Goal: Transaction & Acquisition: Purchase product/service

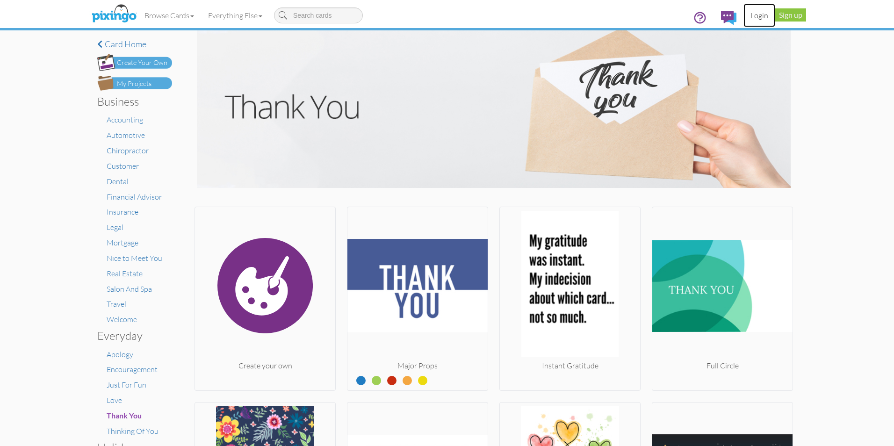
click at [755, 15] on link "Login" at bounding box center [760, 15] width 32 height 23
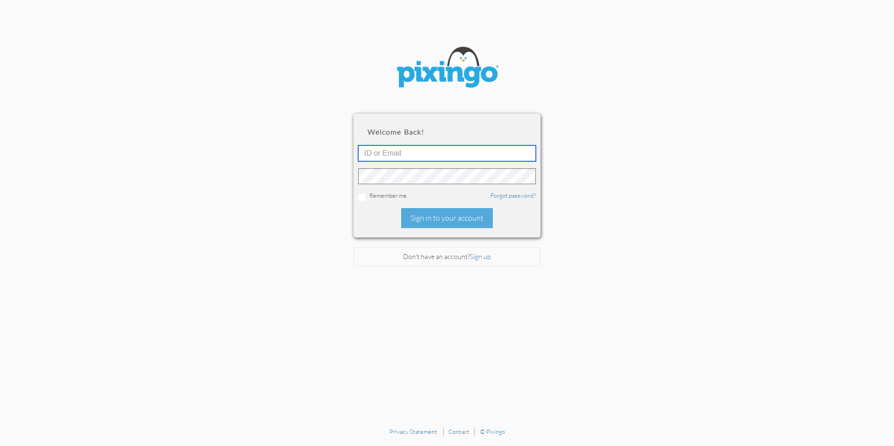
type input "twebb@dayton-attorney.com"
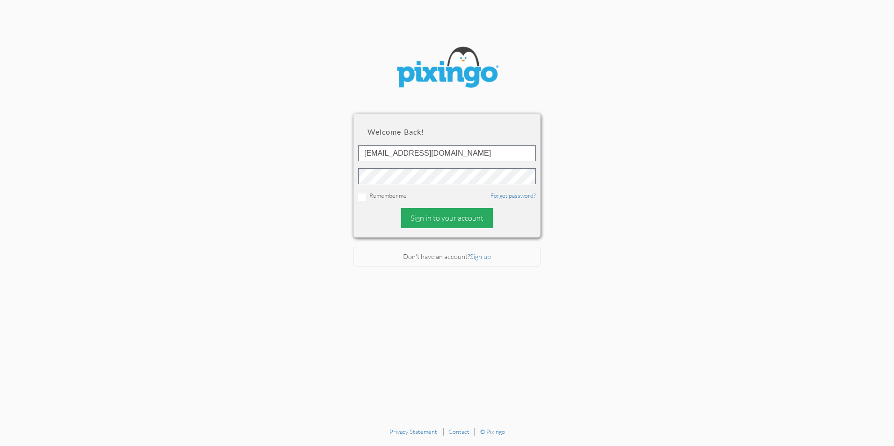
click at [461, 219] on div "Sign in to your account" at bounding box center [447, 218] width 92 height 20
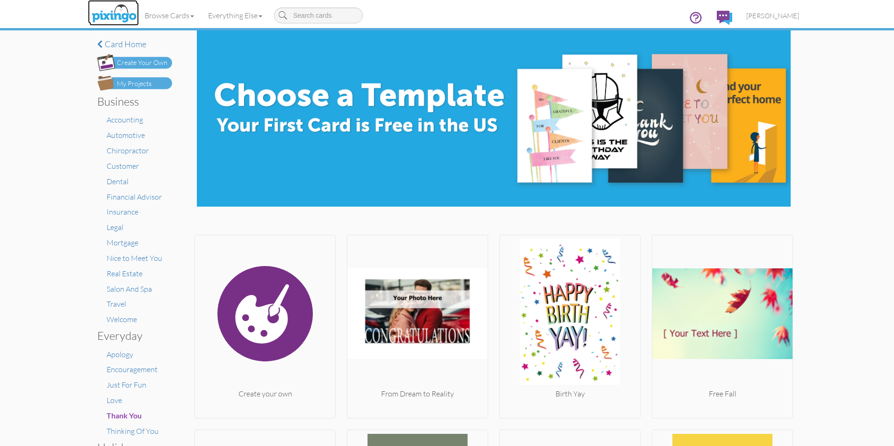
click at [110, 14] on img at bounding box center [114, 13] width 50 height 23
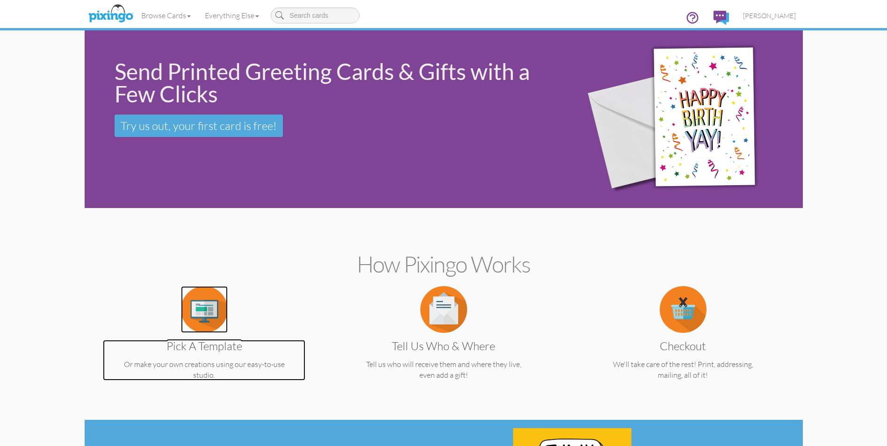
click at [201, 320] on img at bounding box center [204, 309] width 47 height 47
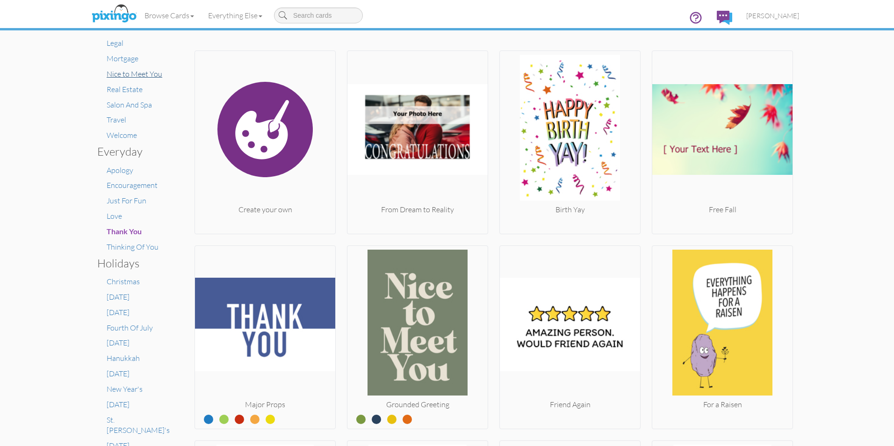
scroll to position [187, 0]
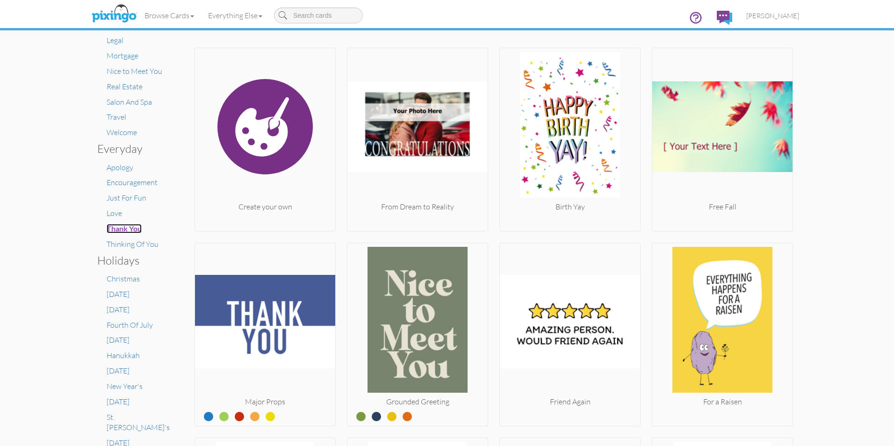
click at [123, 225] on span "Thank You" at bounding box center [124, 228] width 35 height 9
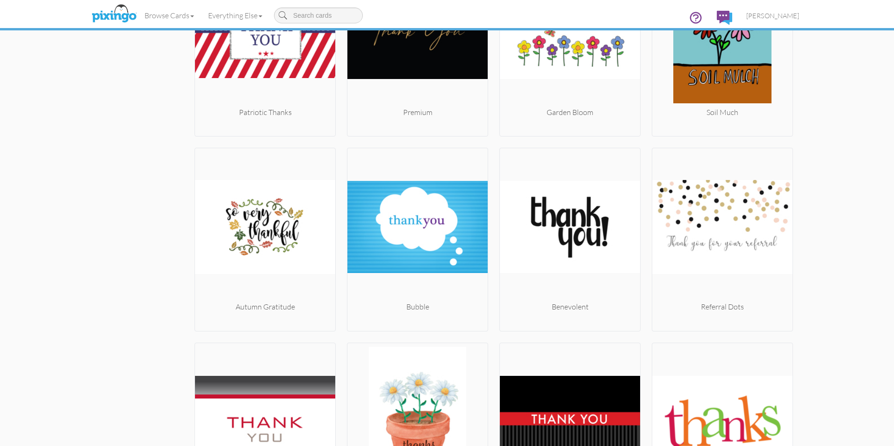
scroll to position [3785, 0]
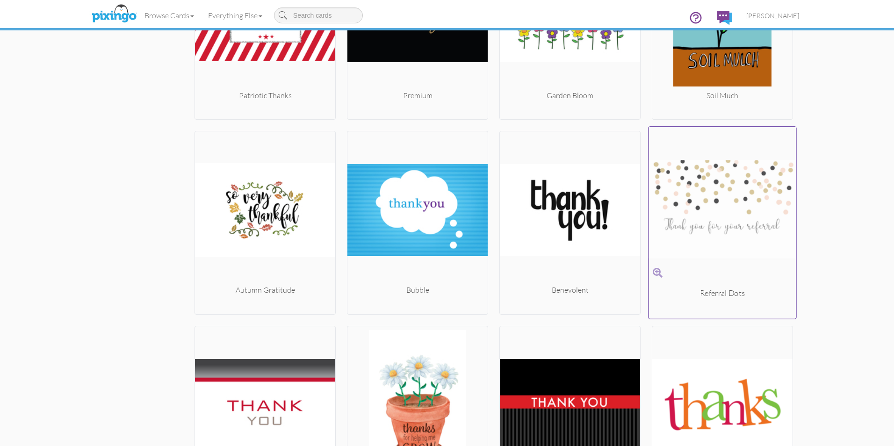
click at [707, 208] on img at bounding box center [722, 209] width 147 height 157
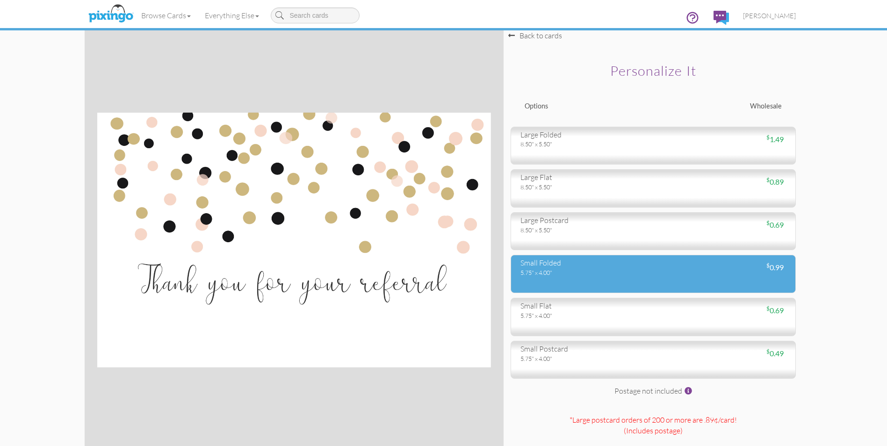
click at [649, 270] on div "small folded 5.75" x 4.00"" at bounding box center [584, 267] width 140 height 19
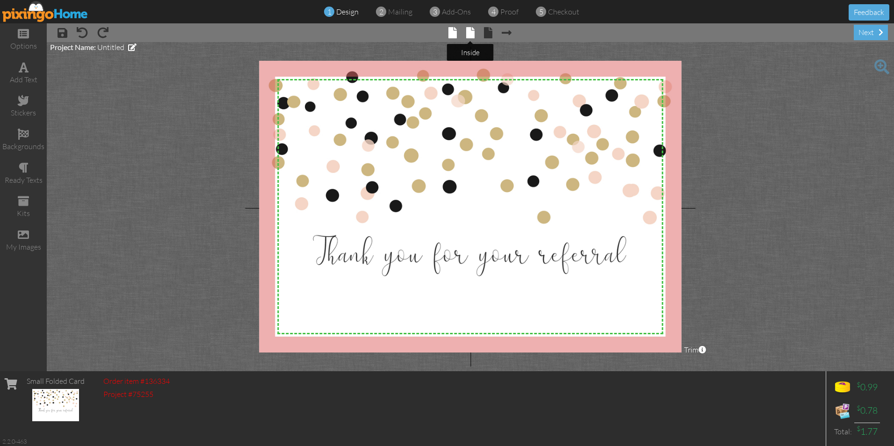
click at [470, 29] on span at bounding box center [470, 32] width 8 height 11
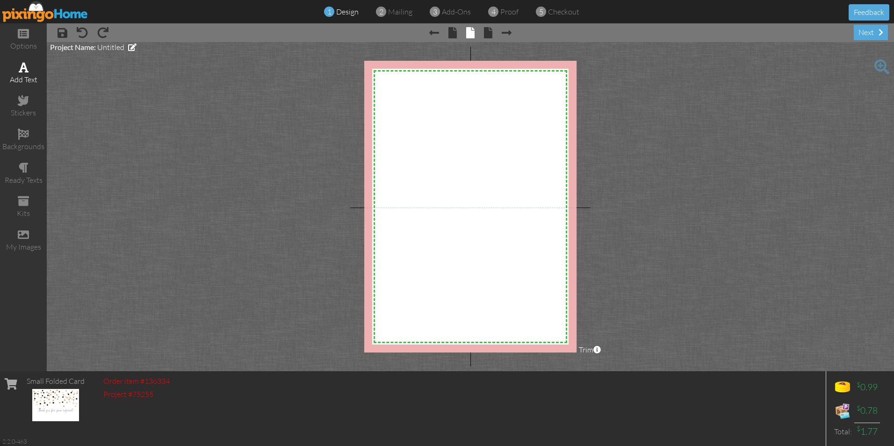
drag, startPoint x: 26, startPoint y: 73, endPoint x: 31, endPoint y: 79, distance: 8.3
click at [26, 73] on div "add text" at bounding box center [23, 73] width 47 height 33
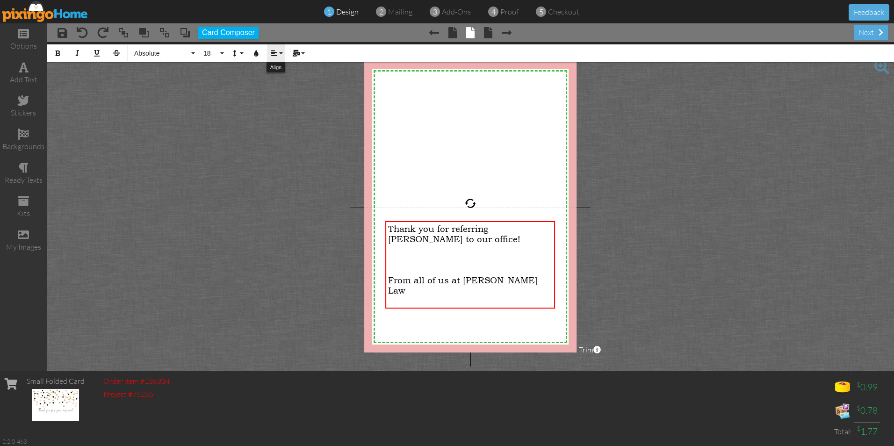
click at [279, 52] on button "Align" at bounding box center [276, 53] width 18 height 18
click at [282, 85] on icon at bounding box center [281, 87] width 6 height 7
click at [448, 239] on div "Thank you for referring Beverly Storts to our office!" at bounding box center [470, 234] width 165 height 21
click at [281, 52] on button "Align" at bounding box center [276, 53] width 18 height 18
click at [282, 84] on icon at bounding box center [281, 87] width 6 height 7
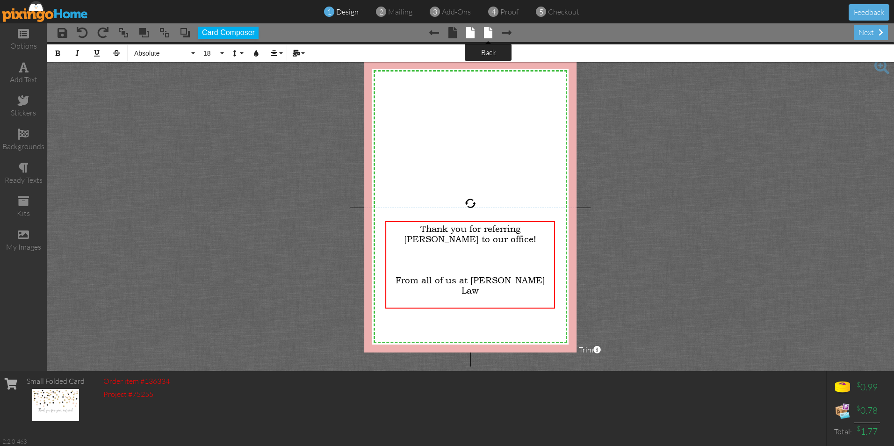
click at [489, 34] on span at bounding box center [488, 32] width 8 height 11
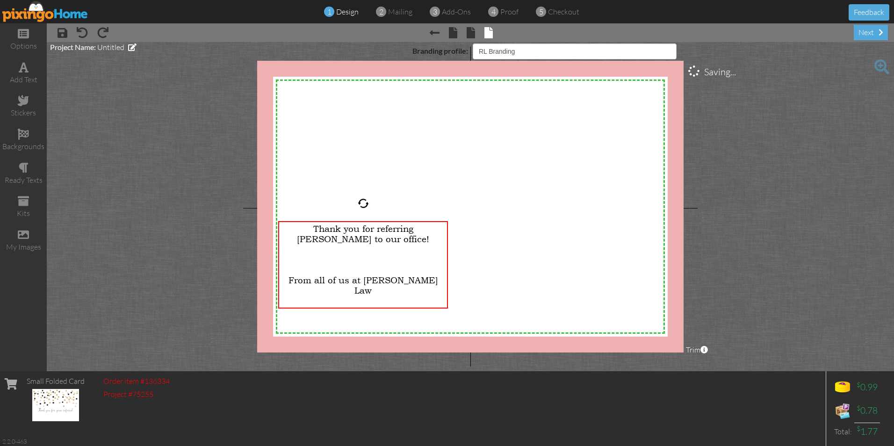
select select "object:2921"
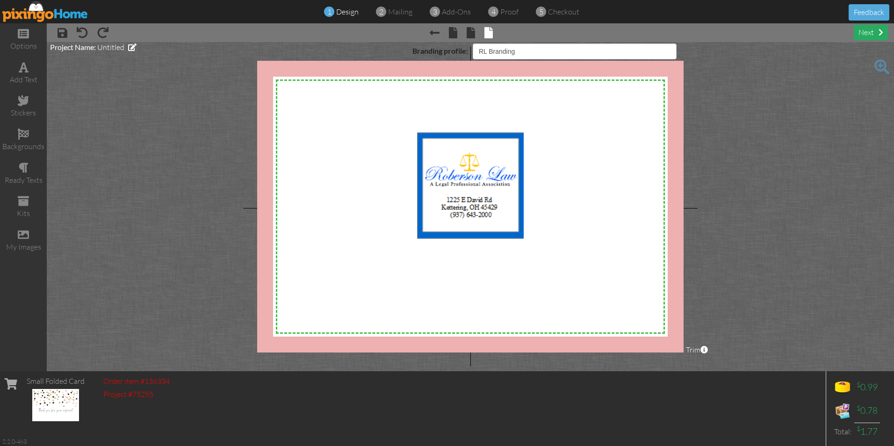
click at [867, 33] on div "next" at bounding box center [871, 32] width 34 height 15
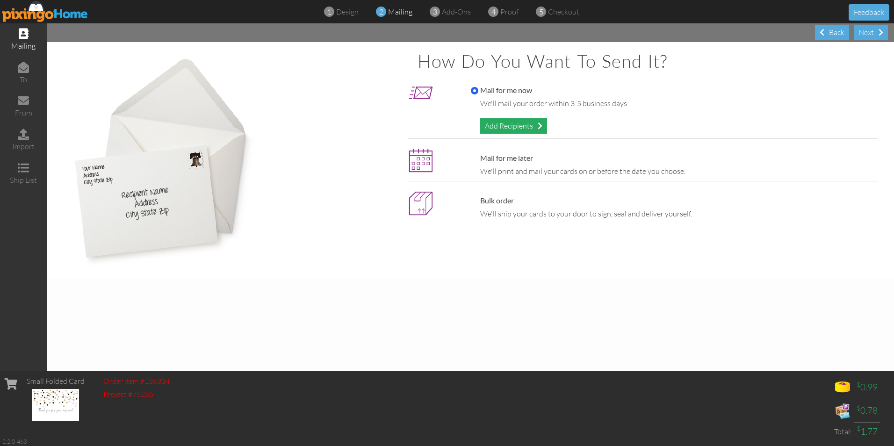
click at [502, 126] on div "Add Recipients" at bounding box center [513, 125] width 67 height 15
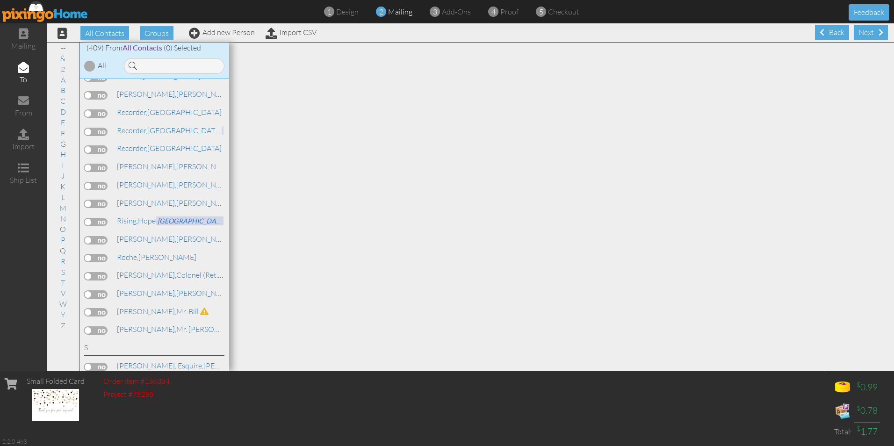
scroll to position [5988, 0]
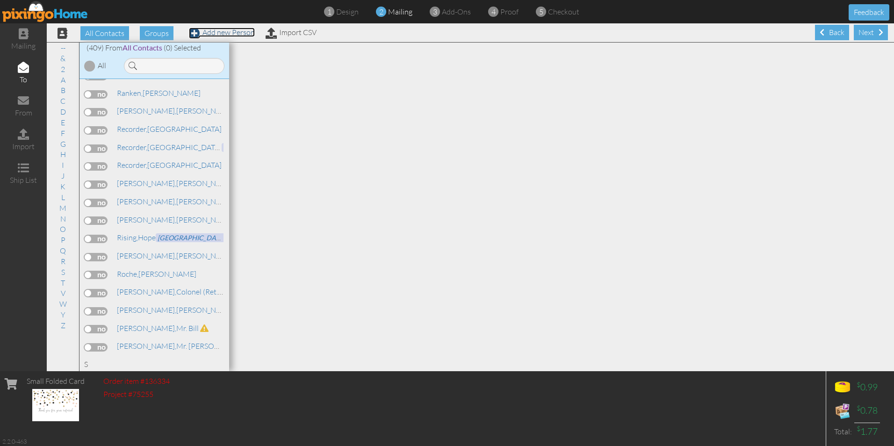
click at [218, 33] on link "Add new Person" at bounding box center [222, 32] width 66 height 9
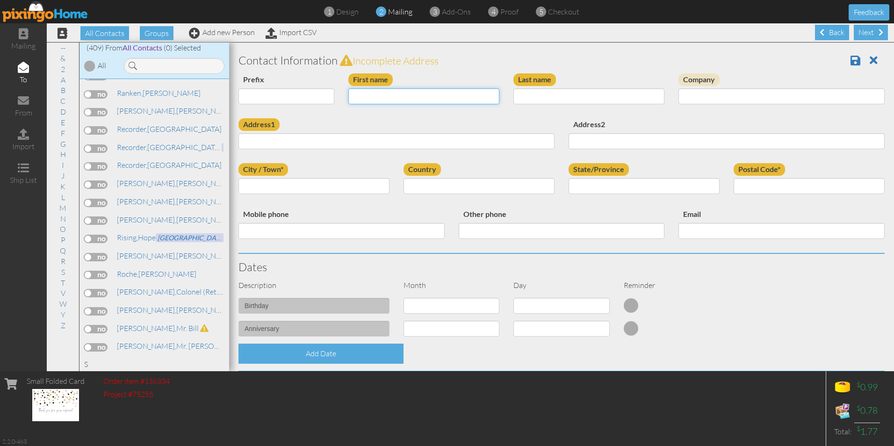
click at [384, 96] on input "First name" at bounding box center [424, 96] width 151 height 16
type input "[PERSON_NAME]"
type input "Renz"
type input "[STREET_ADDRESS]"
type input "[GEOGRAPHIC_DATA]"
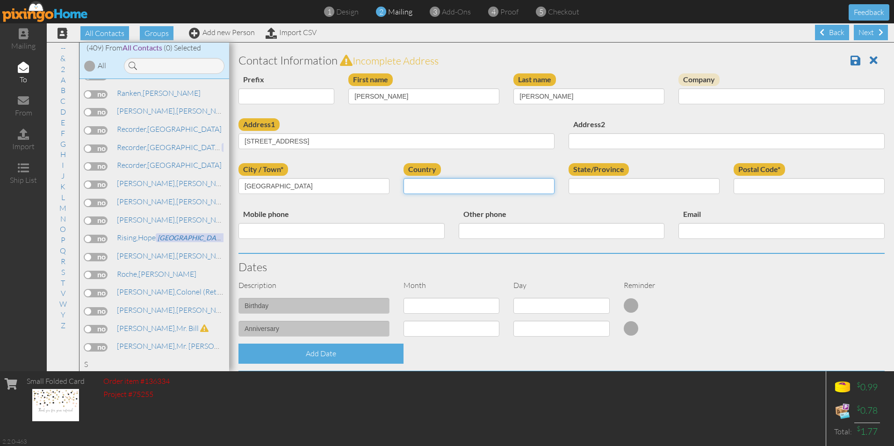
select select "object:4415"
select select "object:4703"
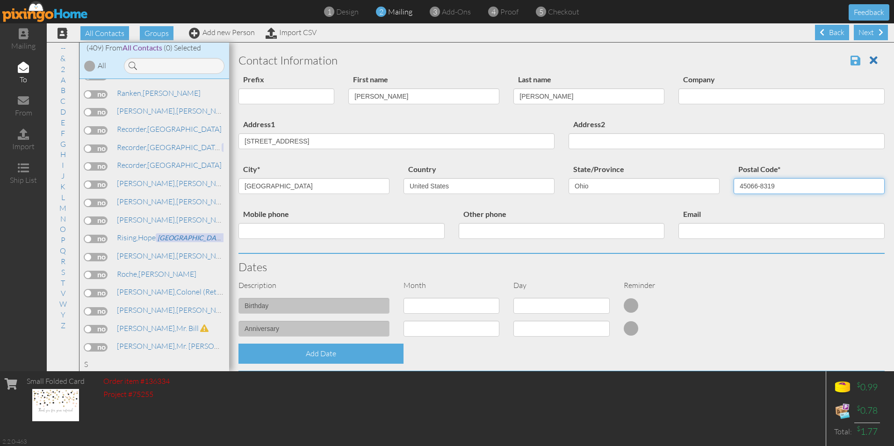
type input "45066-8319"
click at [851, 62] on span at bounding box center [856, 60] width 10 height 11
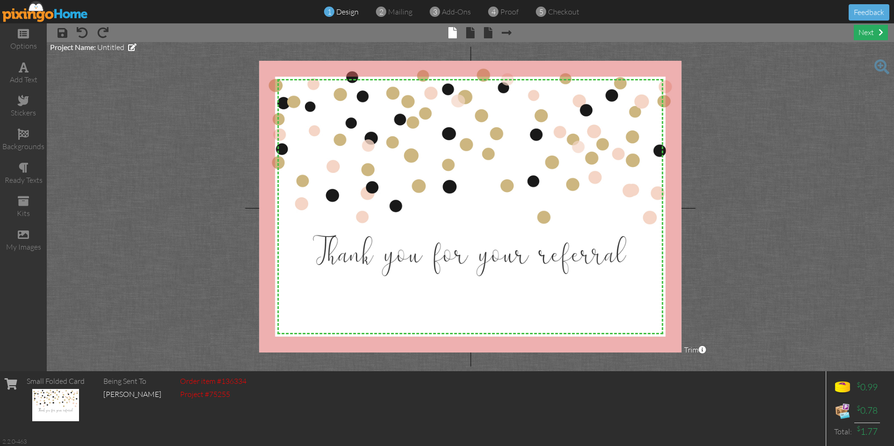
click at [863, 30] on div "next" at bounding box center [871, 32] width 34 height 15
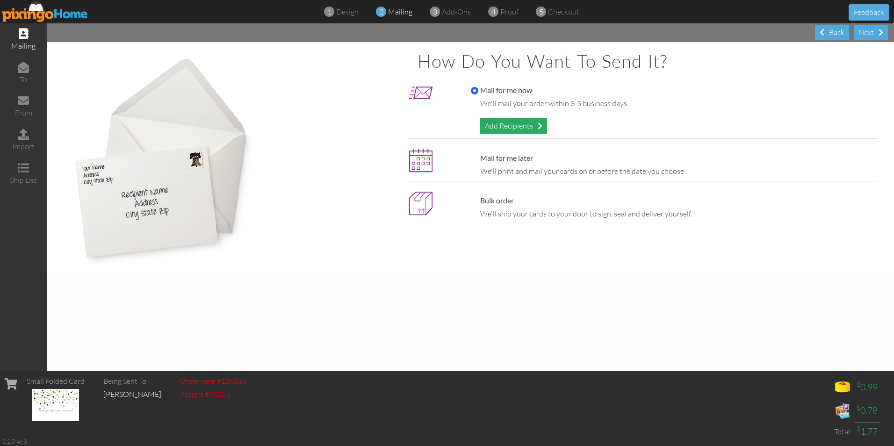
click at [516, 124] on div "Add Recipients" at bounding box center [513, 125] width 67 height 15
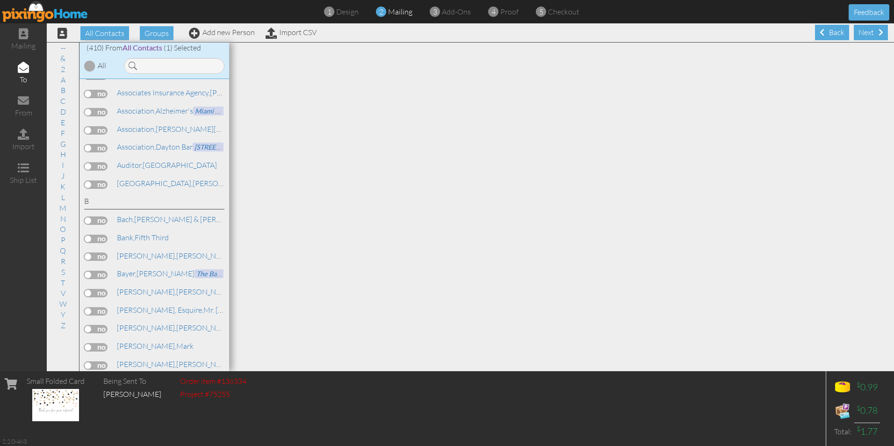
scroll to position [421, 0]
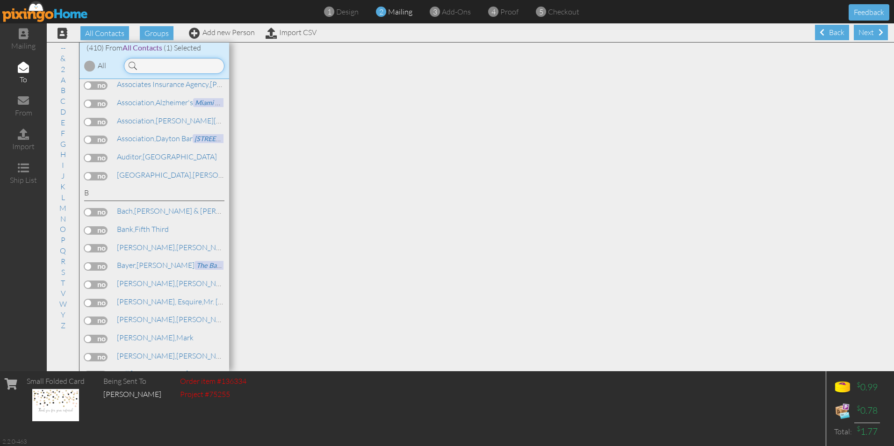
click at [153, 64] on input at bounding box center [174, 66] width 101 height 16
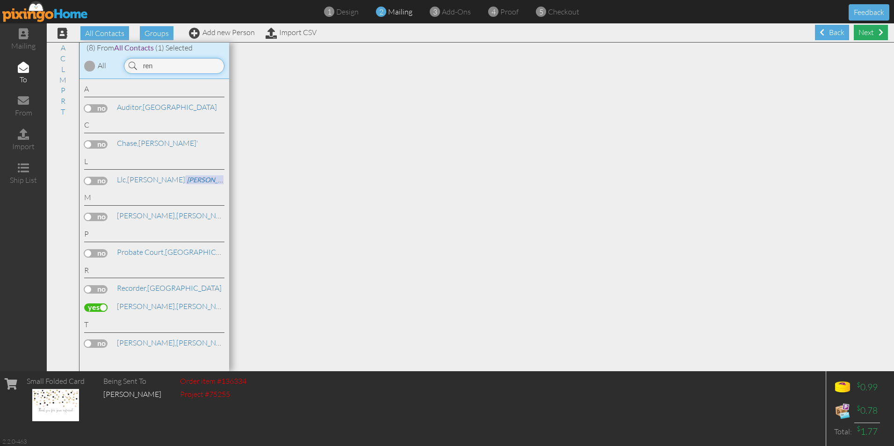
type input "ren"
click at [864, 32] on div "Next" at bounding box center [871, 32] width 34 height 15
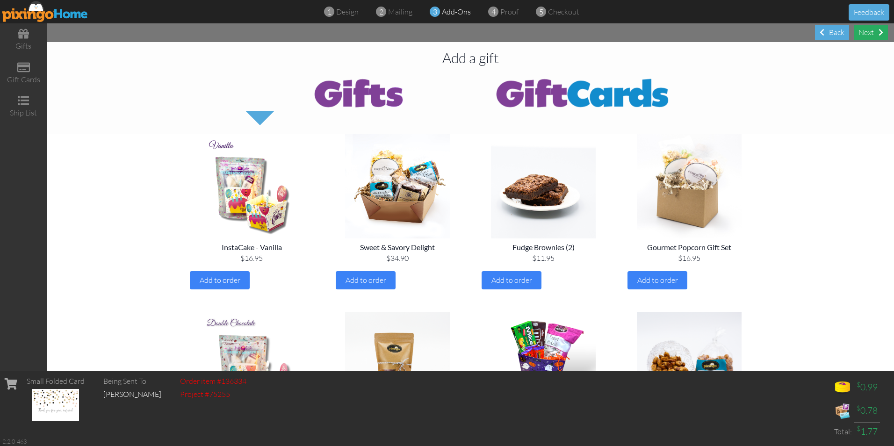
click at [871, 30] on div "Next" at bounding box center [871, 32] width 34 height 15
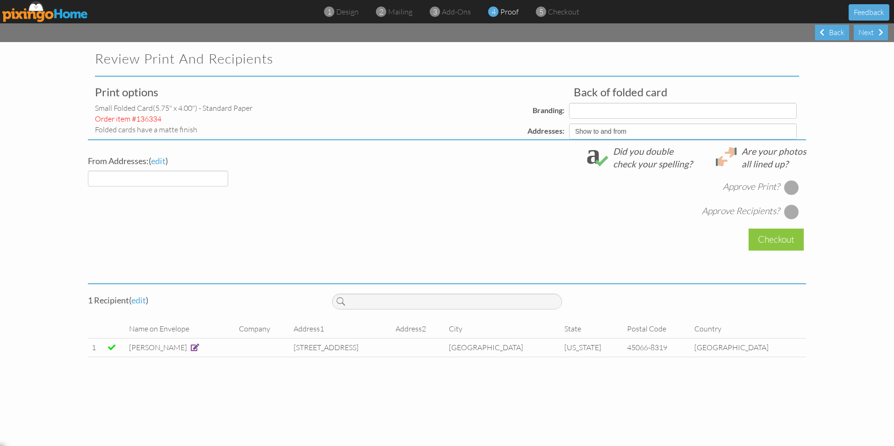
select select "object:1769"
select select "object:1770"
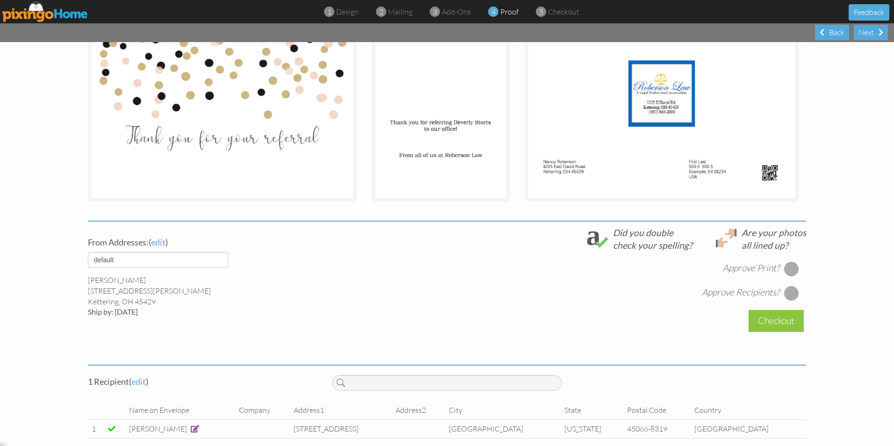
scroll to position [175, 0]
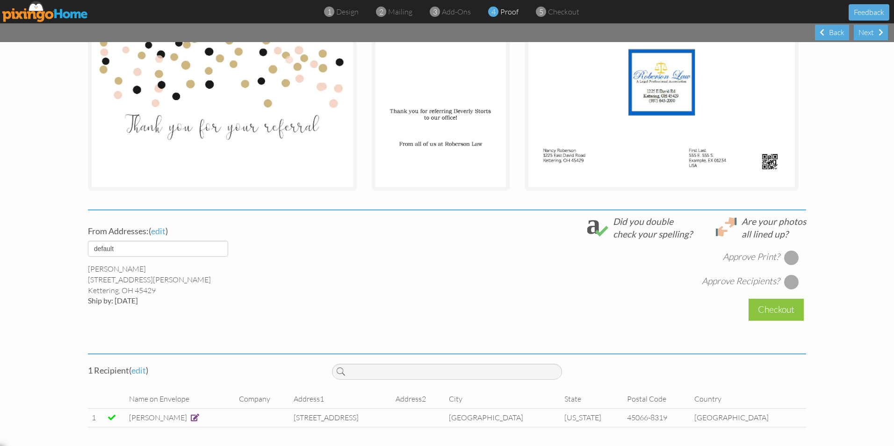
click at [788, 255] on div at bounding box center [792, 257] width 15 height 15
click at [790, 281] on div at bounding box center [792, 282] width 15 height 15
click at [774, 309] on div "Checkout" at bounding box center [776, 310] width 55 height 22
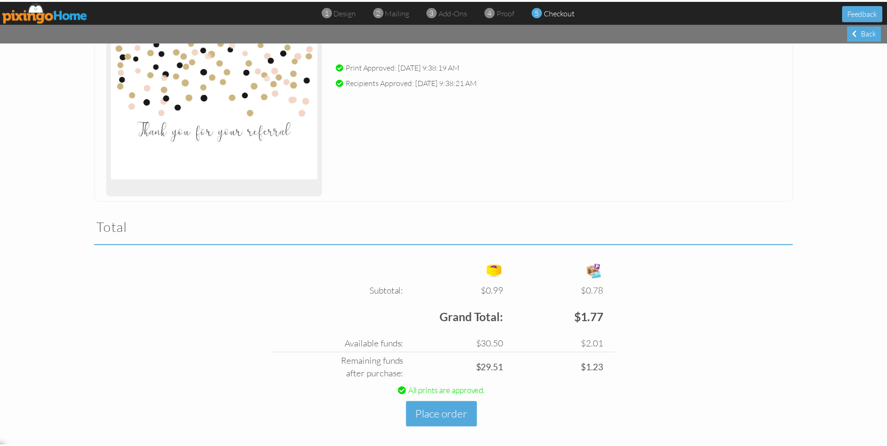
scroll to position [148, 0]
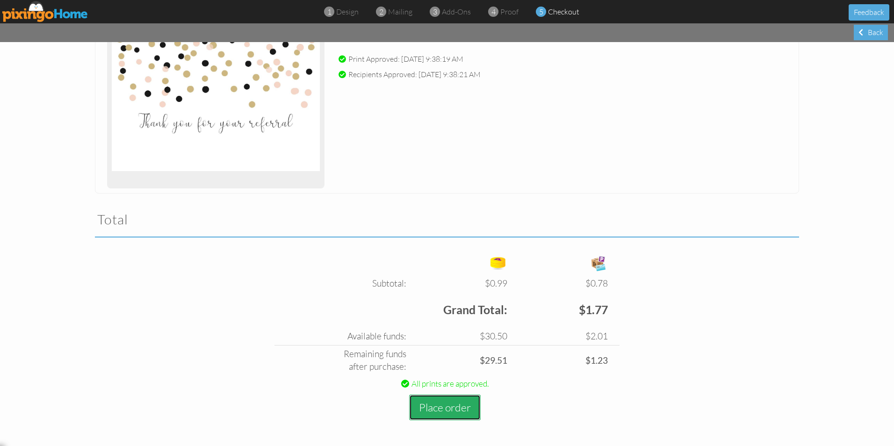
click at [438, 404] on button "Place order" at bounding box center [445, 408] width 72 height 26
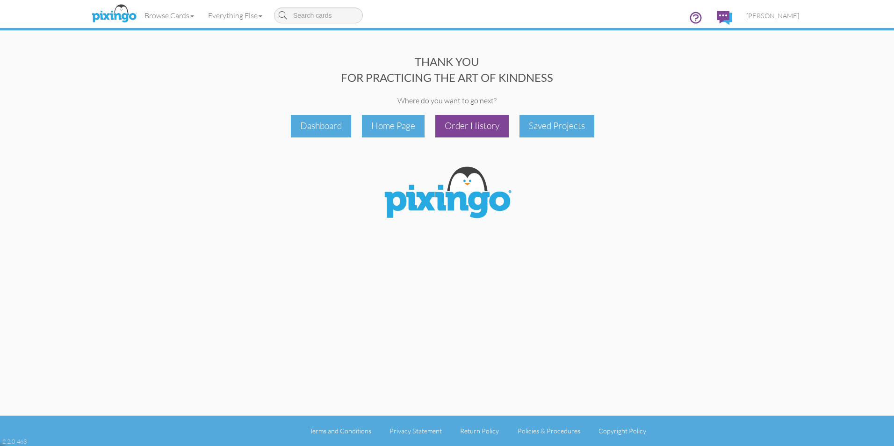
click at [463, 124] on div "Order History" at bounding box center [472, 126] width 73 height 22
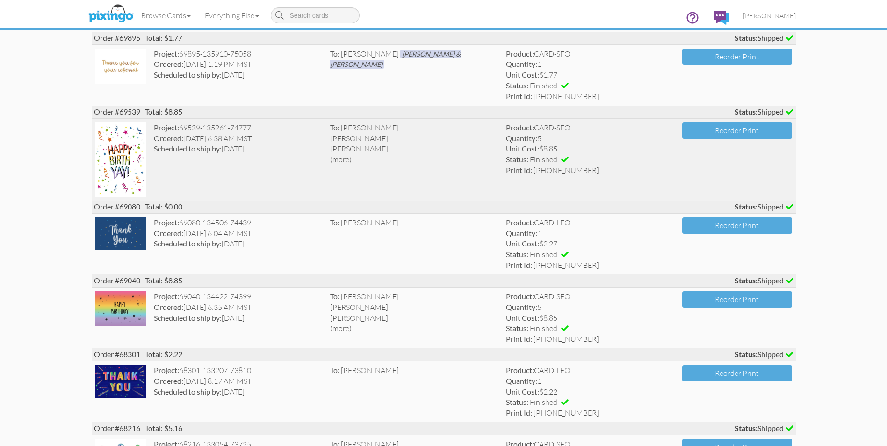
scroll to position [234, 0]
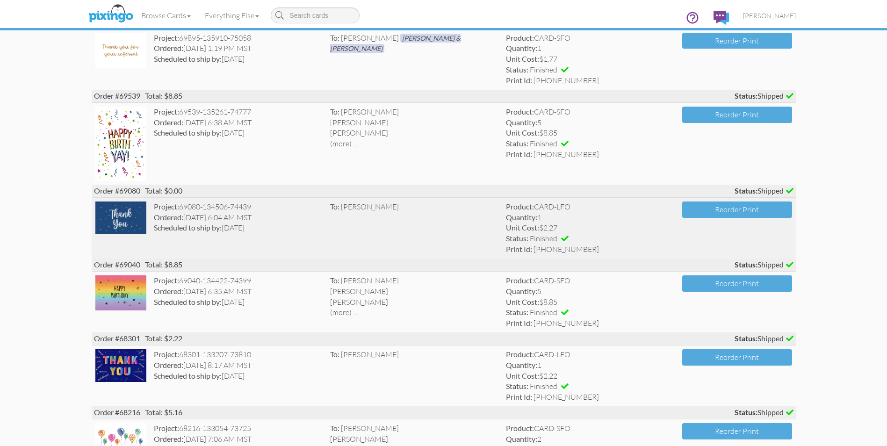
click at [286, 229] on div "Scheduled to ship by: [DATE]" at bounding box center [238, 228] width 169 height 11
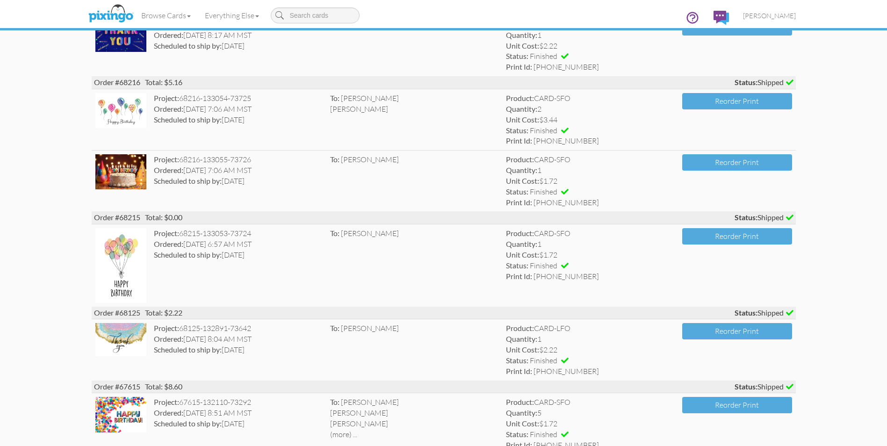
scroll to position [608, 0]
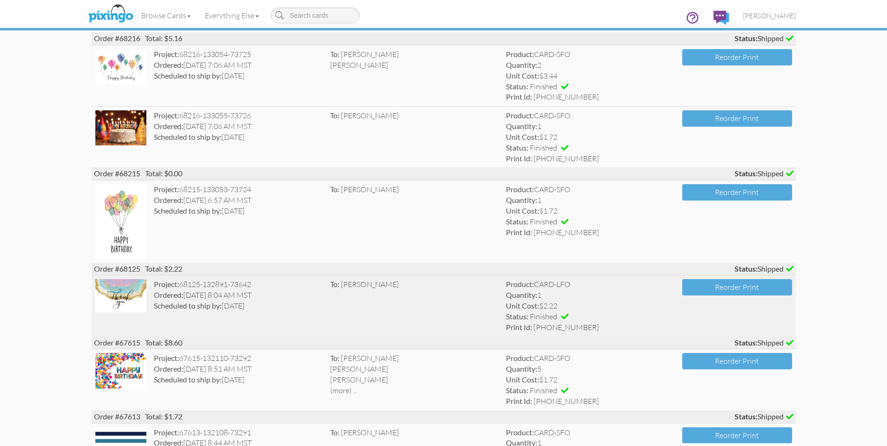
click at [226, 303] on div "Scheduled to ship by: [DATE]" at bounding box center [238, 306] width 169 height 11
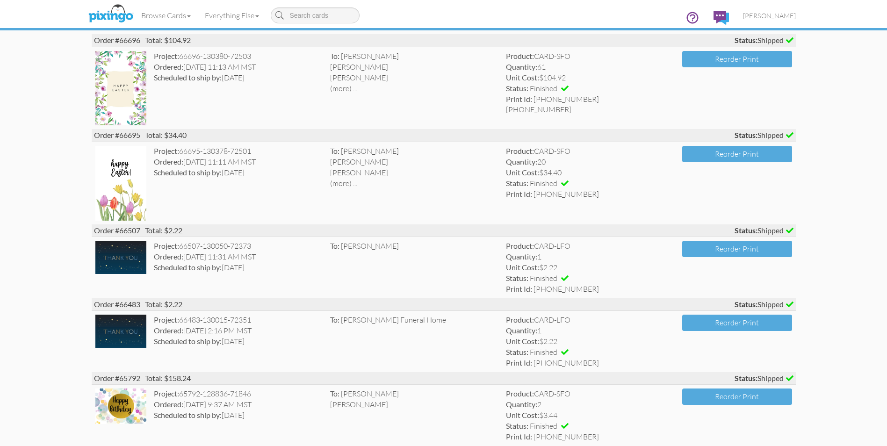
scroll to position [1450, 0]
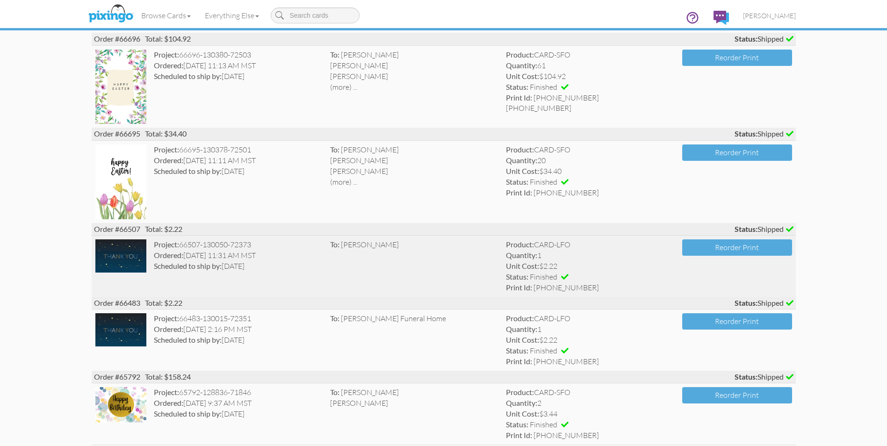
click at [210, 256] on div "Ordered: [DATE] 11:31 AM MST" at bounding box center [238, 255] width 169 height 11
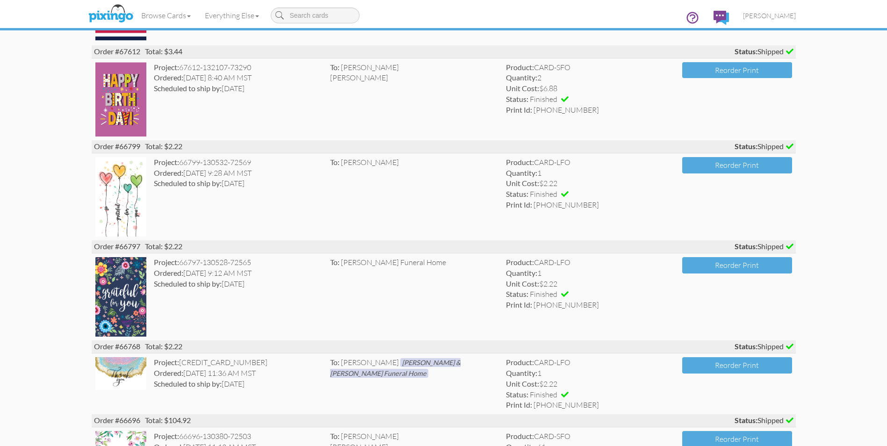
scroll to position [1076, 0]
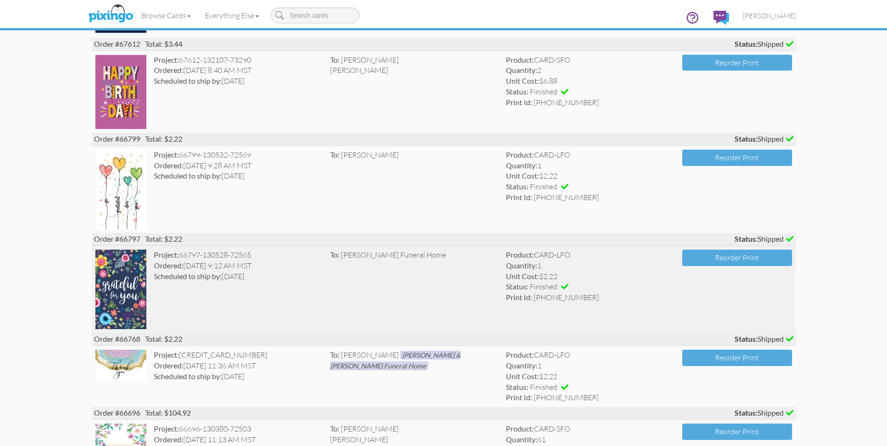
click at [199, 262] on div "Ordered: [DATE] 9:12 AM MST" at bounding box center [238, 266] width 169 height 11
